Goal: Communication & Community: Answer question/provide support

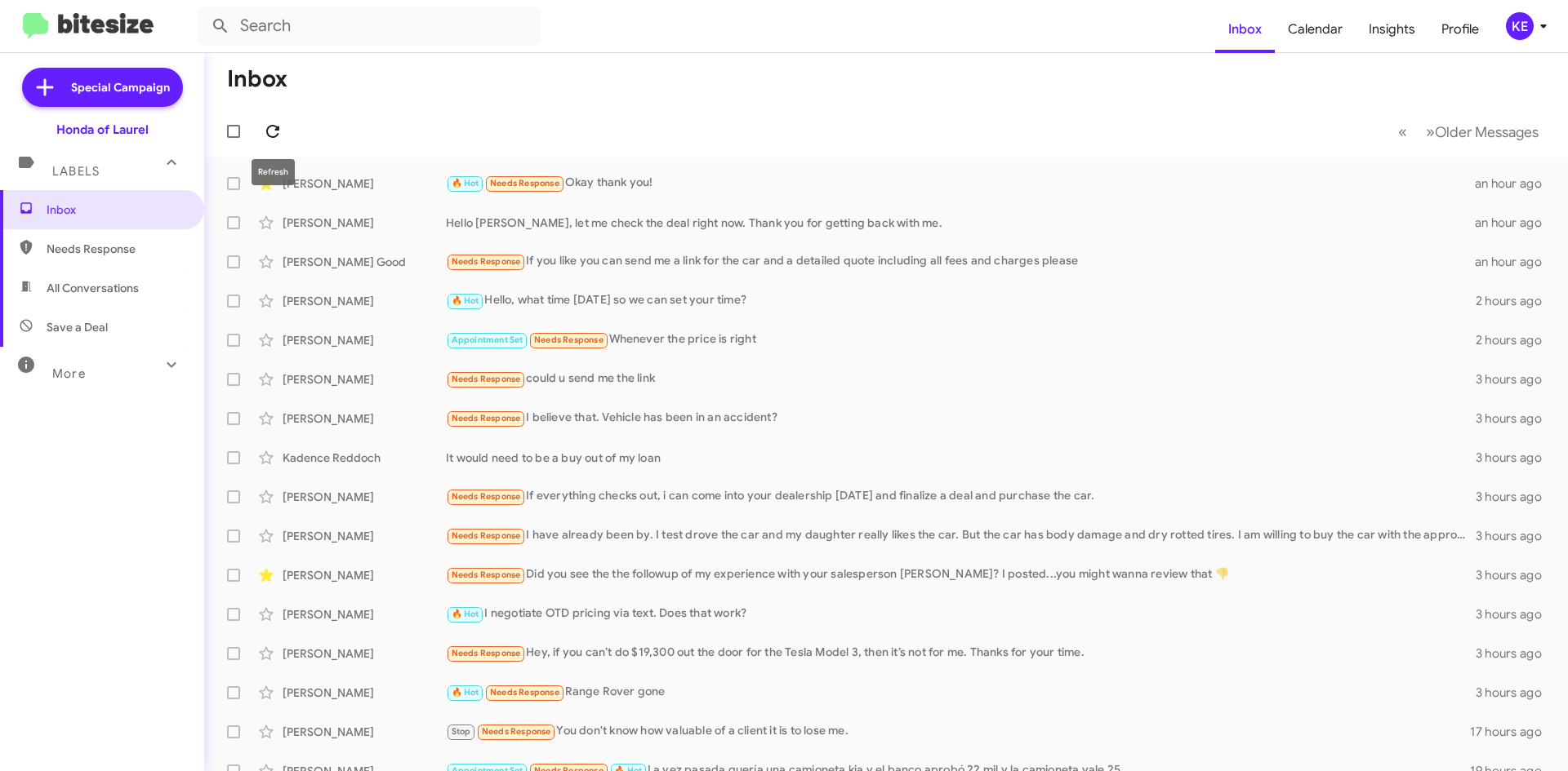
click at [285, 138] on span at bounding box center [272, 131] width 33 height 20
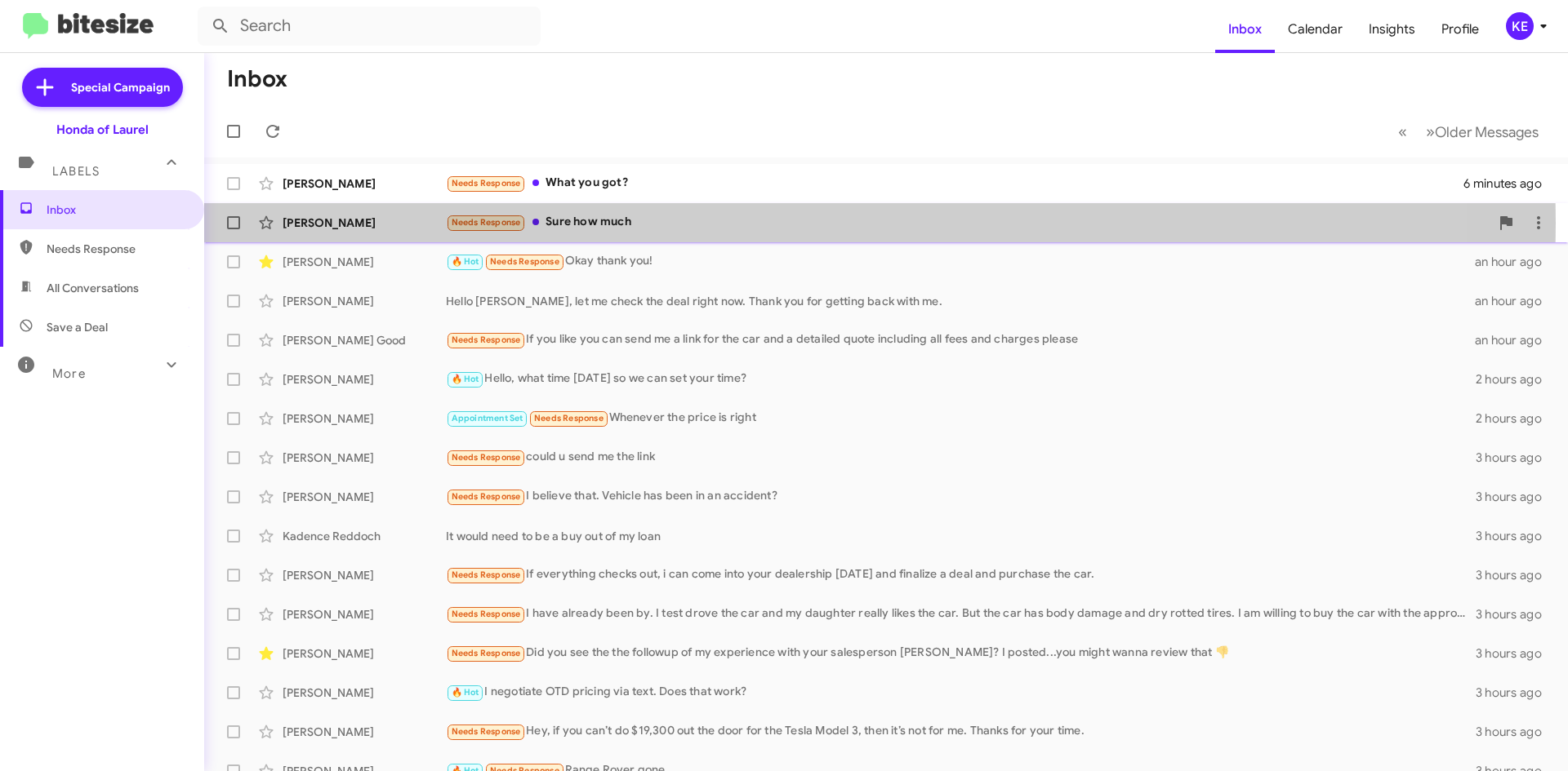
click at [370, 223] on div "[PERSON_NAME]" at bounding box center [363, 223] width 163 height 16
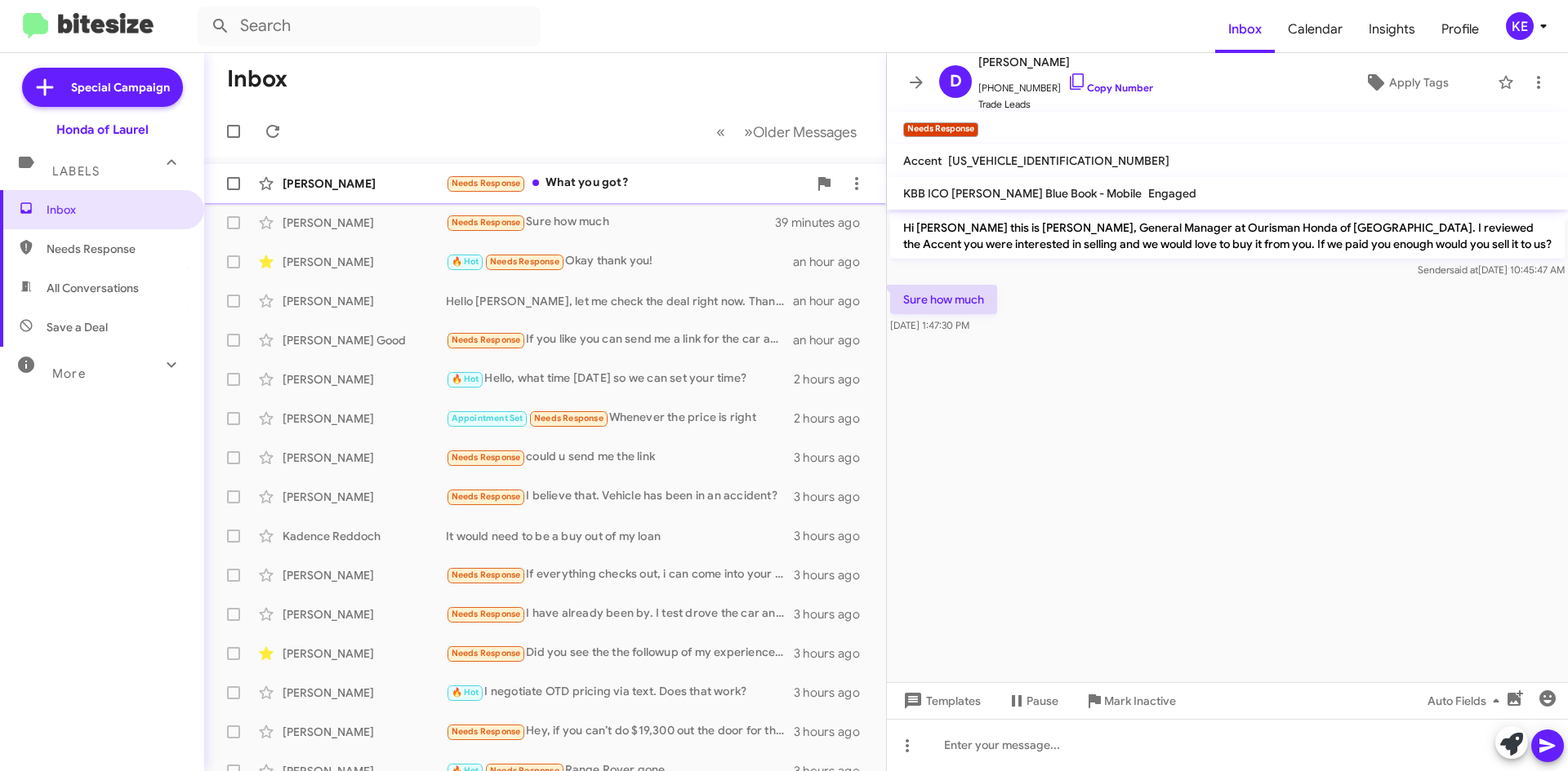
drag, startPoint x: 351, startPoint y: 182, endPoint x: 401, endPoint y: 196, distance: 51.9
click at [362, 184] on div "[PERSON_NAME]" at bounding box center [363, 184] width 163 height 16
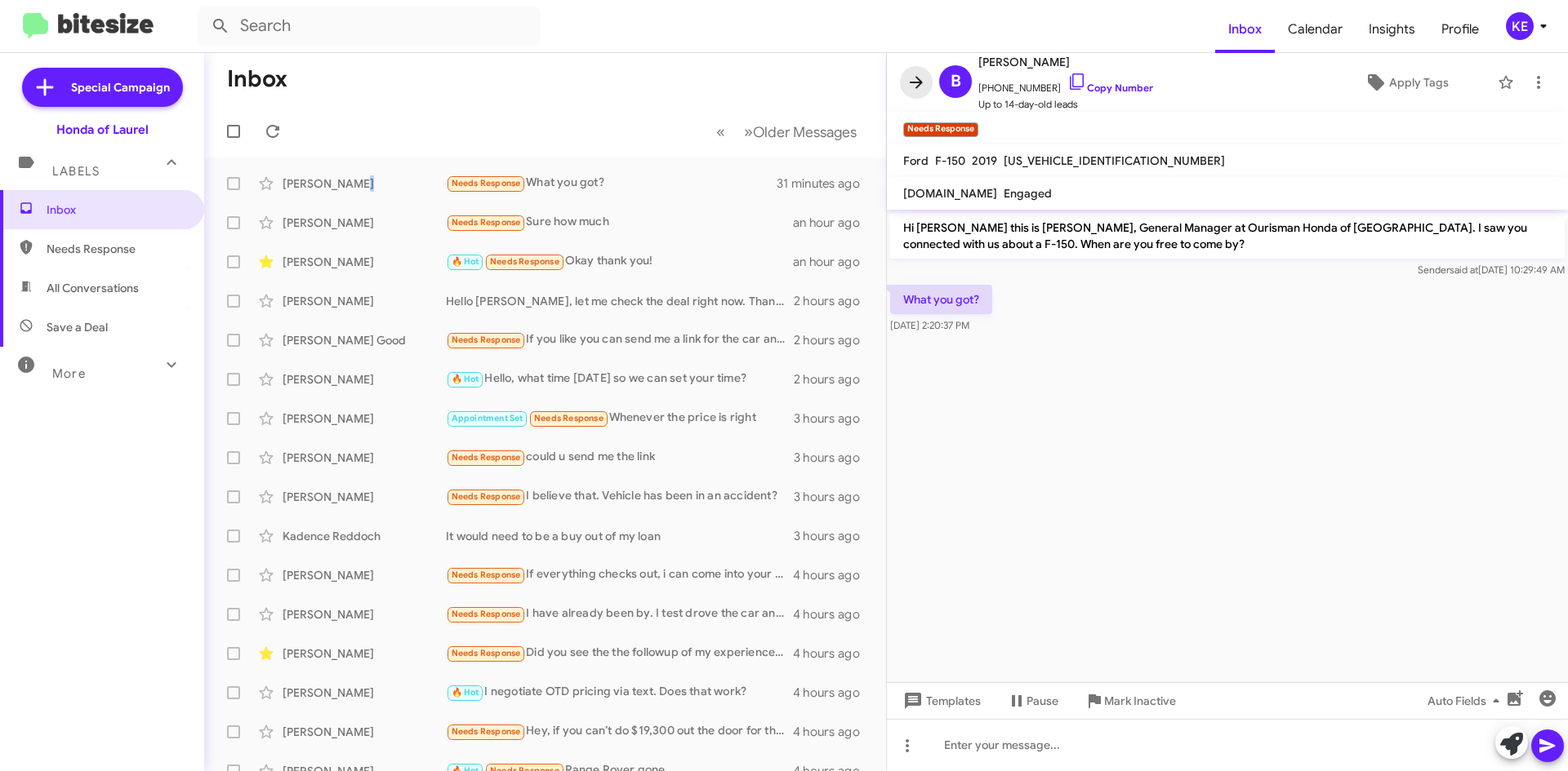
click at [925, 82] on icon at bounding box center [916, 82] width 20 height 20
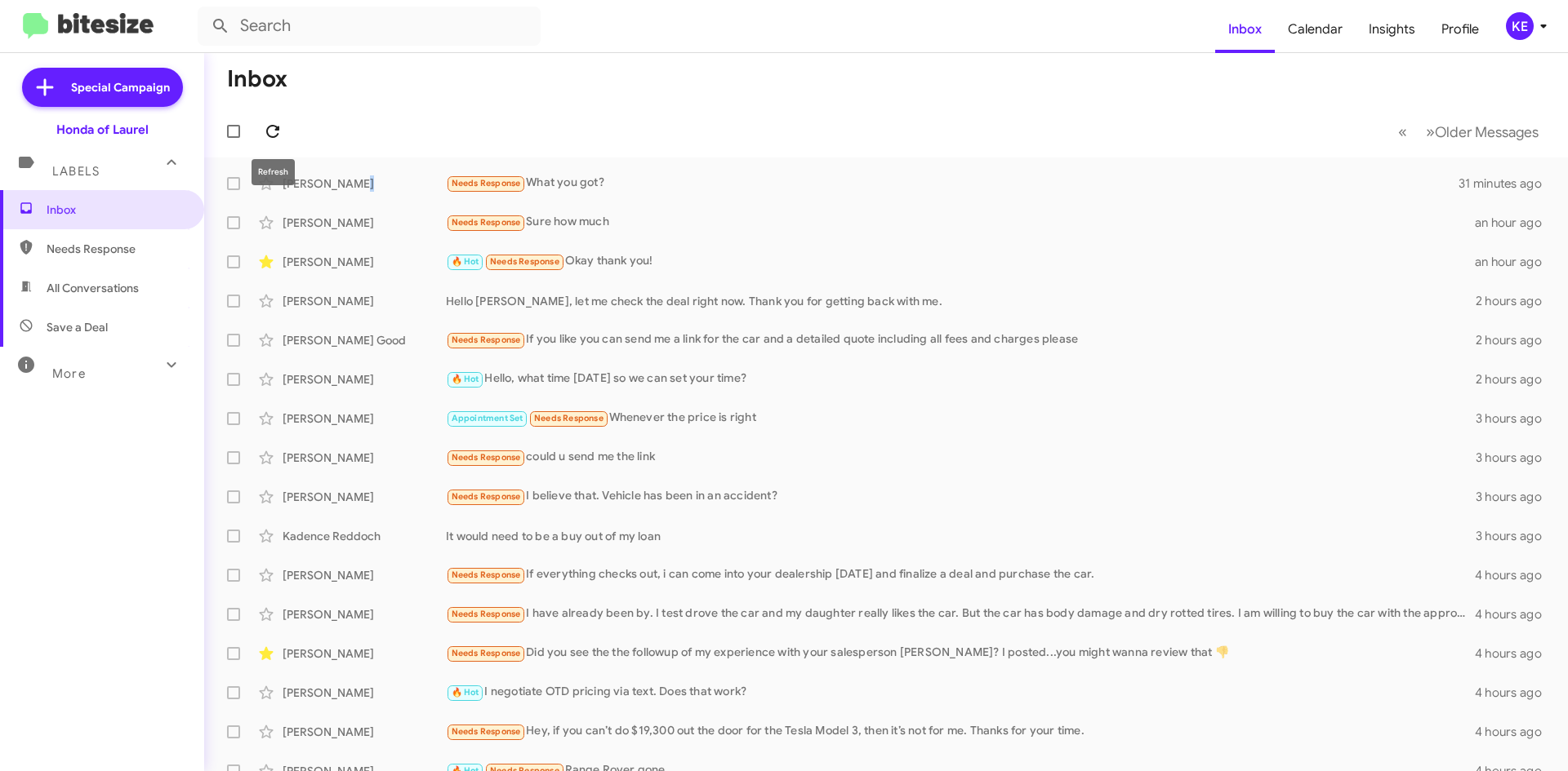
click at [276, 134] on icon at bounding box center [273, 131] width 20 height 20
